Goal: Book appointment/travel/reservation

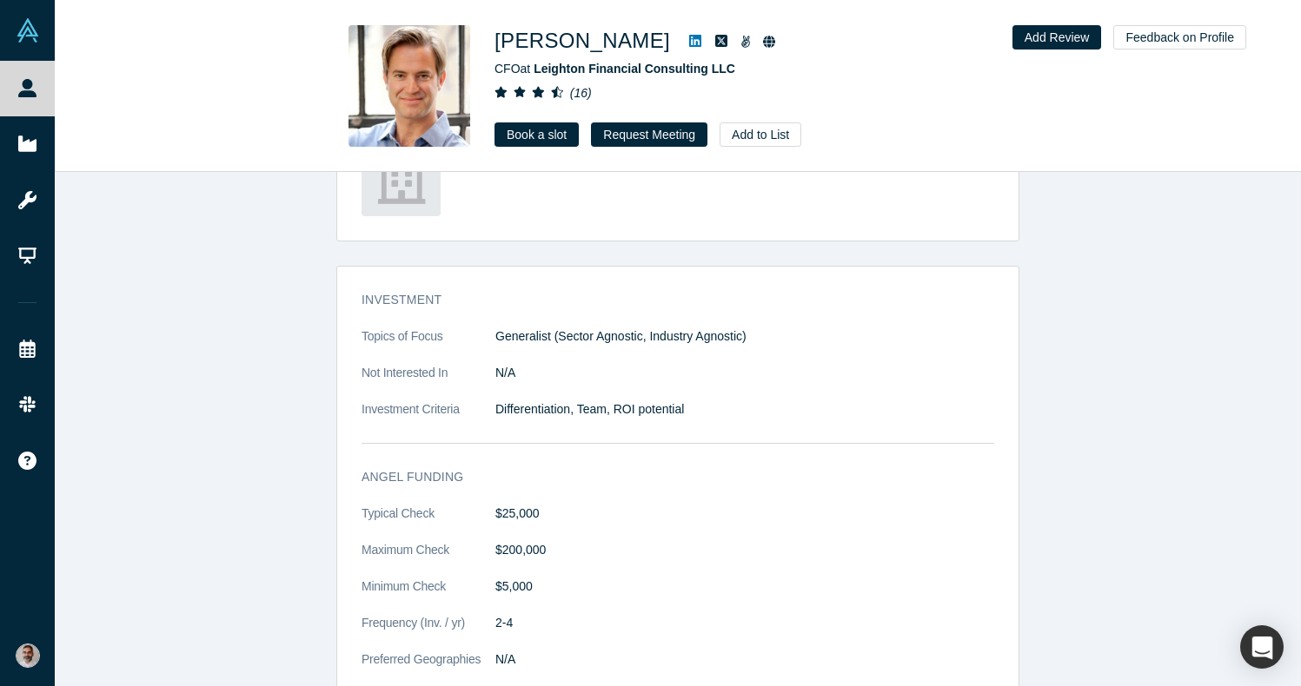
scroll to position [731, 0]
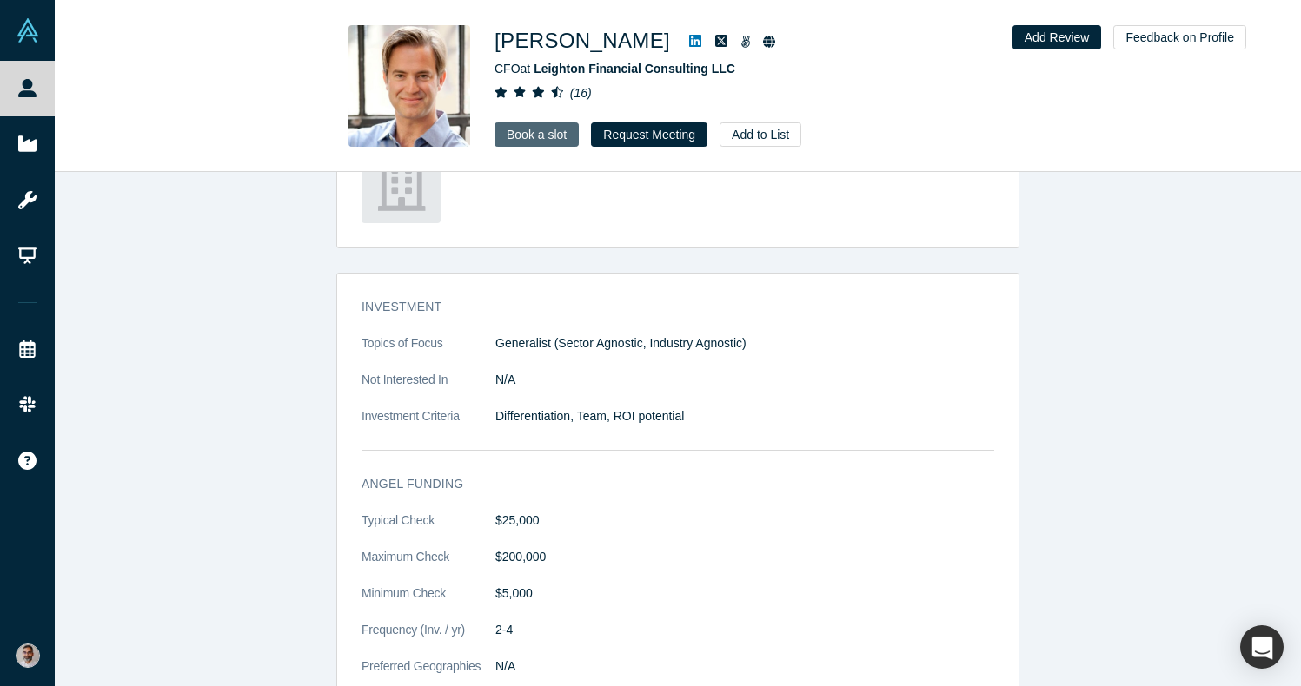
click at [515, 137] on link "Book a slot" at bounding box center [536, 134] width 84 height 24
